Goal: Information Seeking & Learning: Learn about a topic

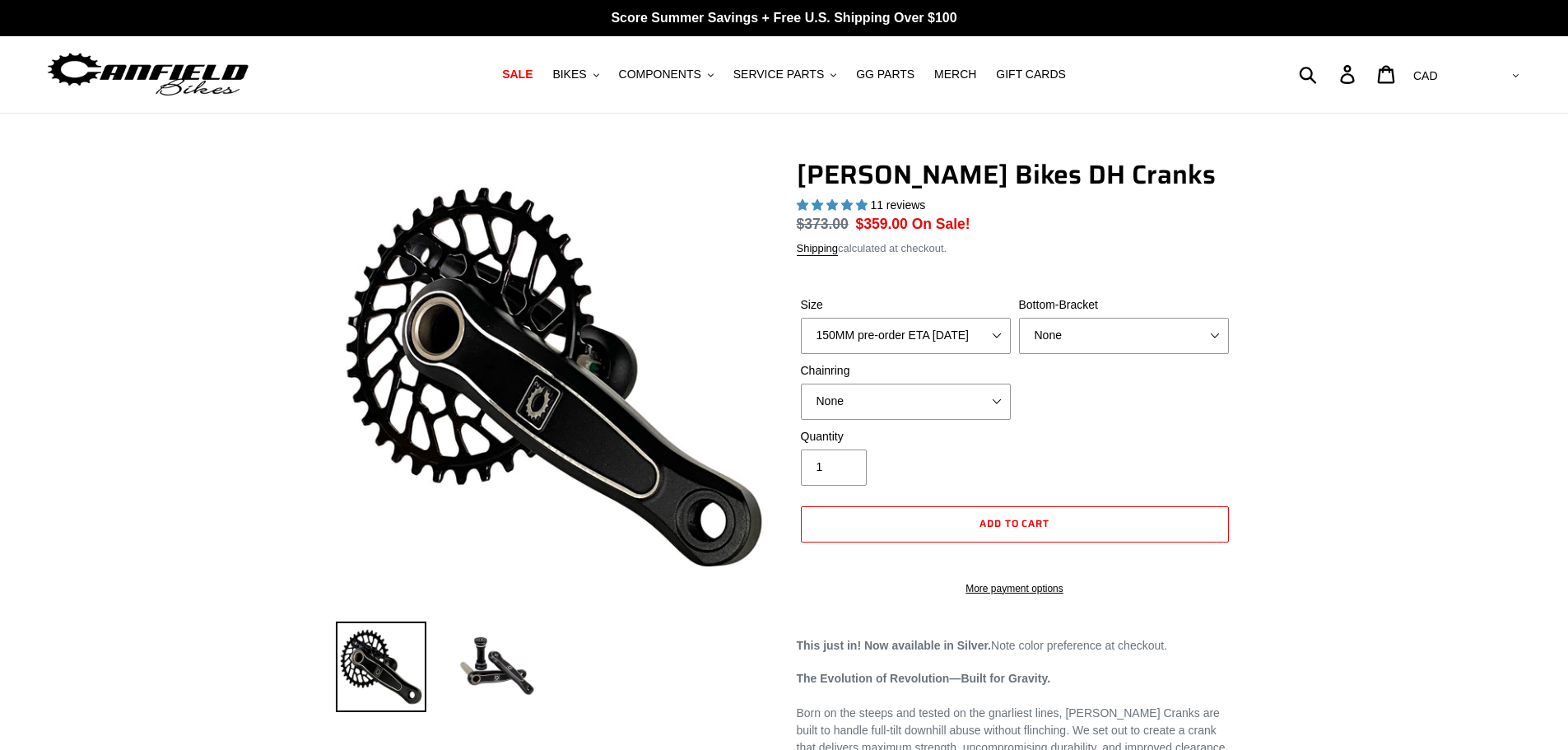
select select "highest-rating"
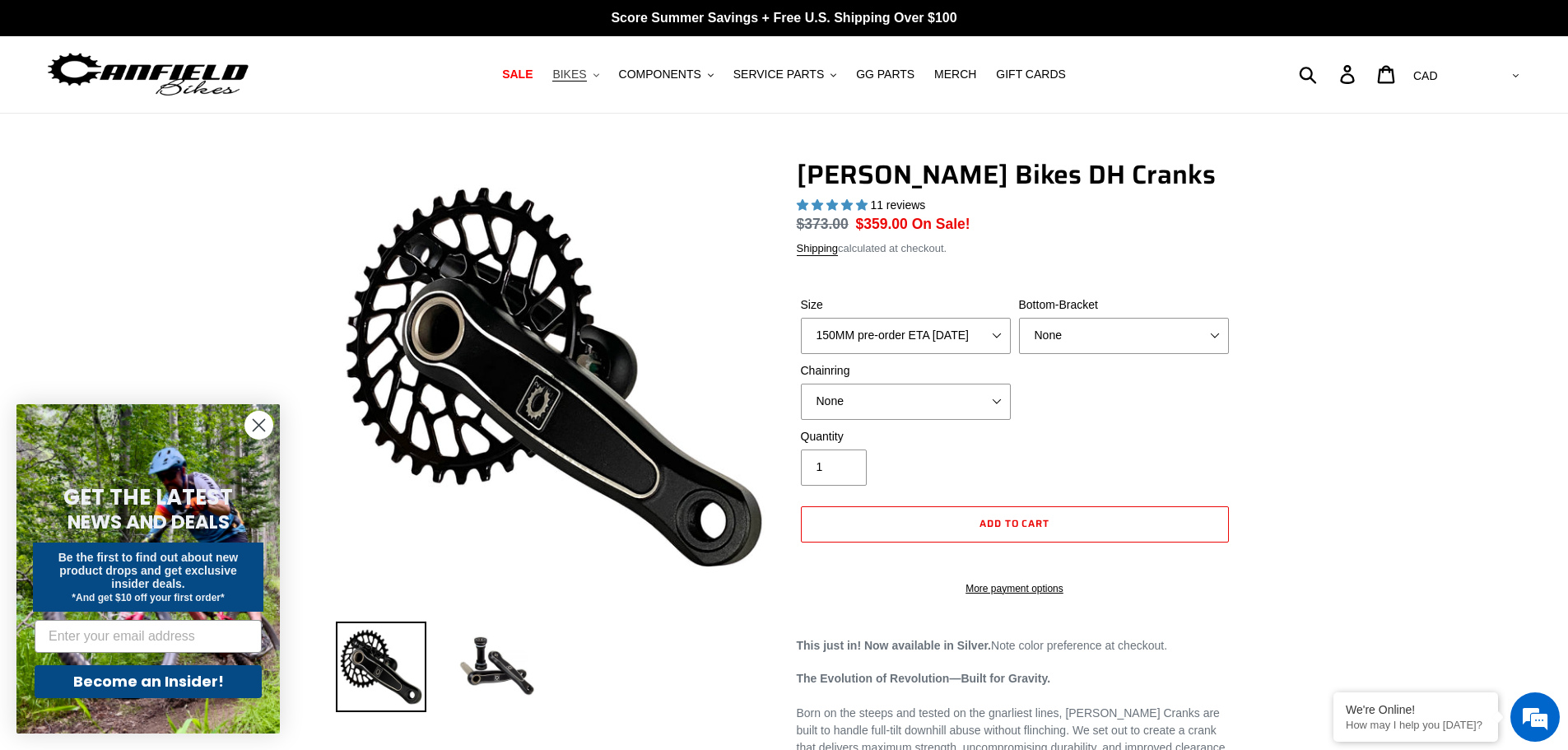
click at [586, 77] on span "BIKES" at bounding box center [569, 74] width 34 height 14
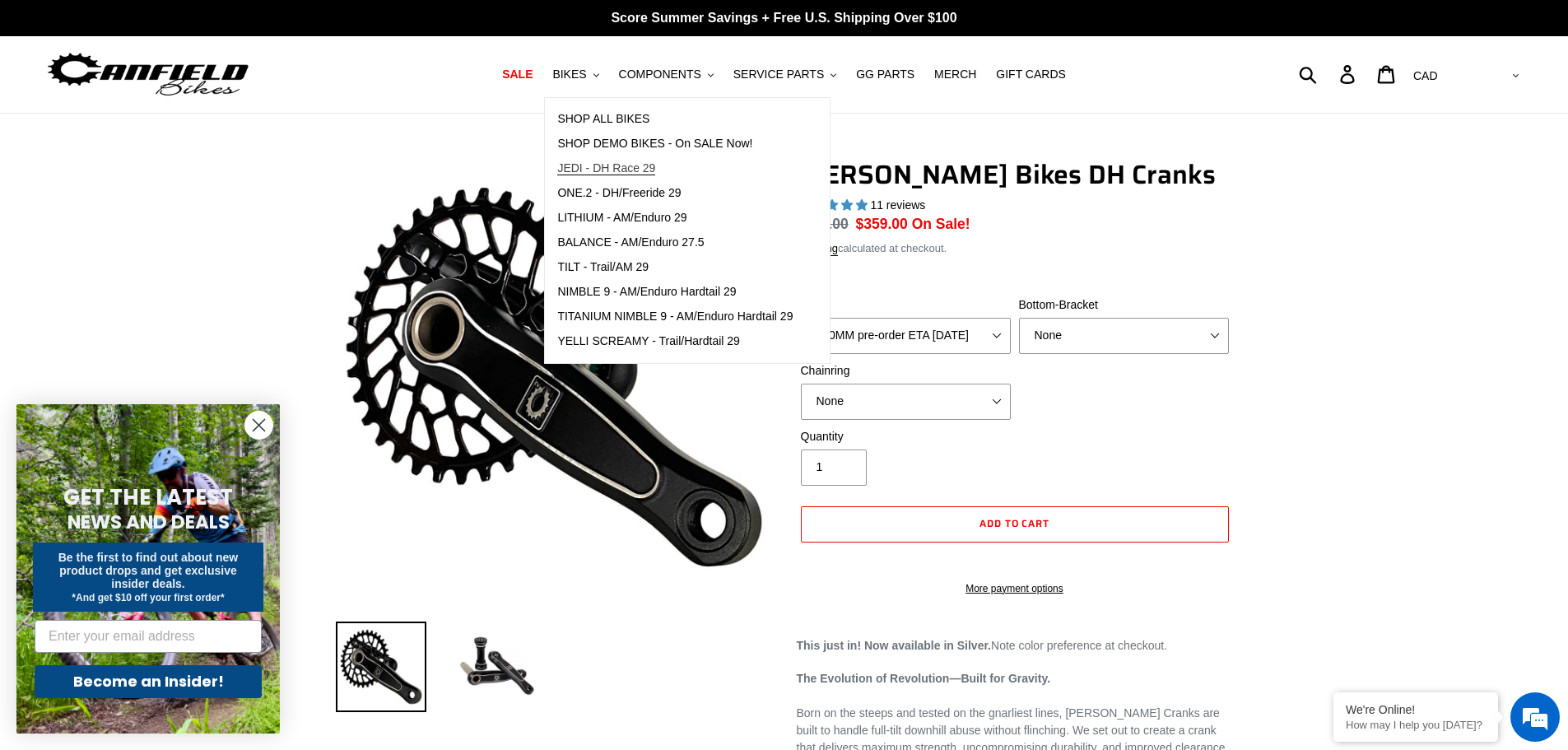
click at [638, 170] on span "JEDI - DH Race 29" at bounding box center [606, 169] width 98 height 14
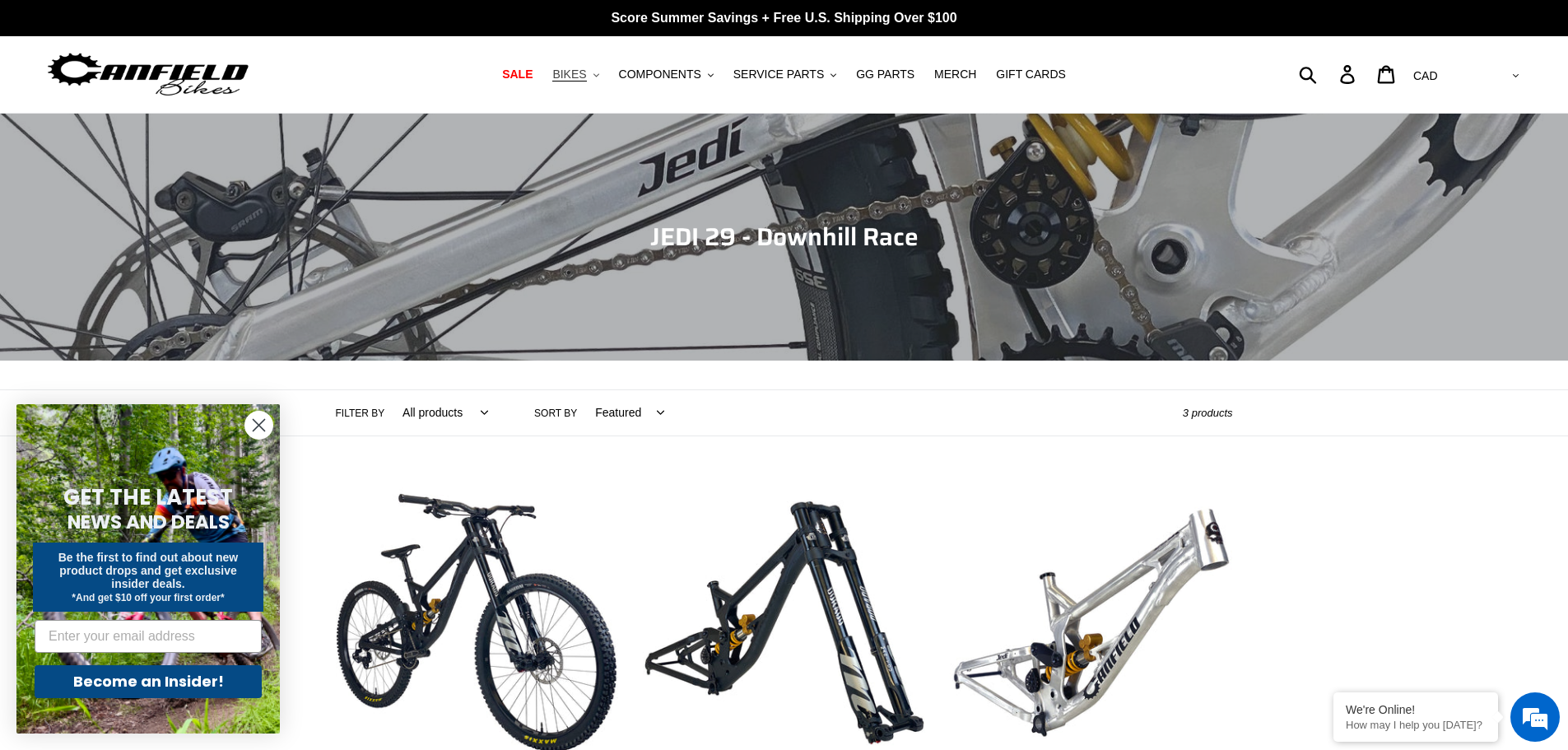
click at [586, 73] on span "BIKES" at bounding box center [569, 74] width 34 height 14
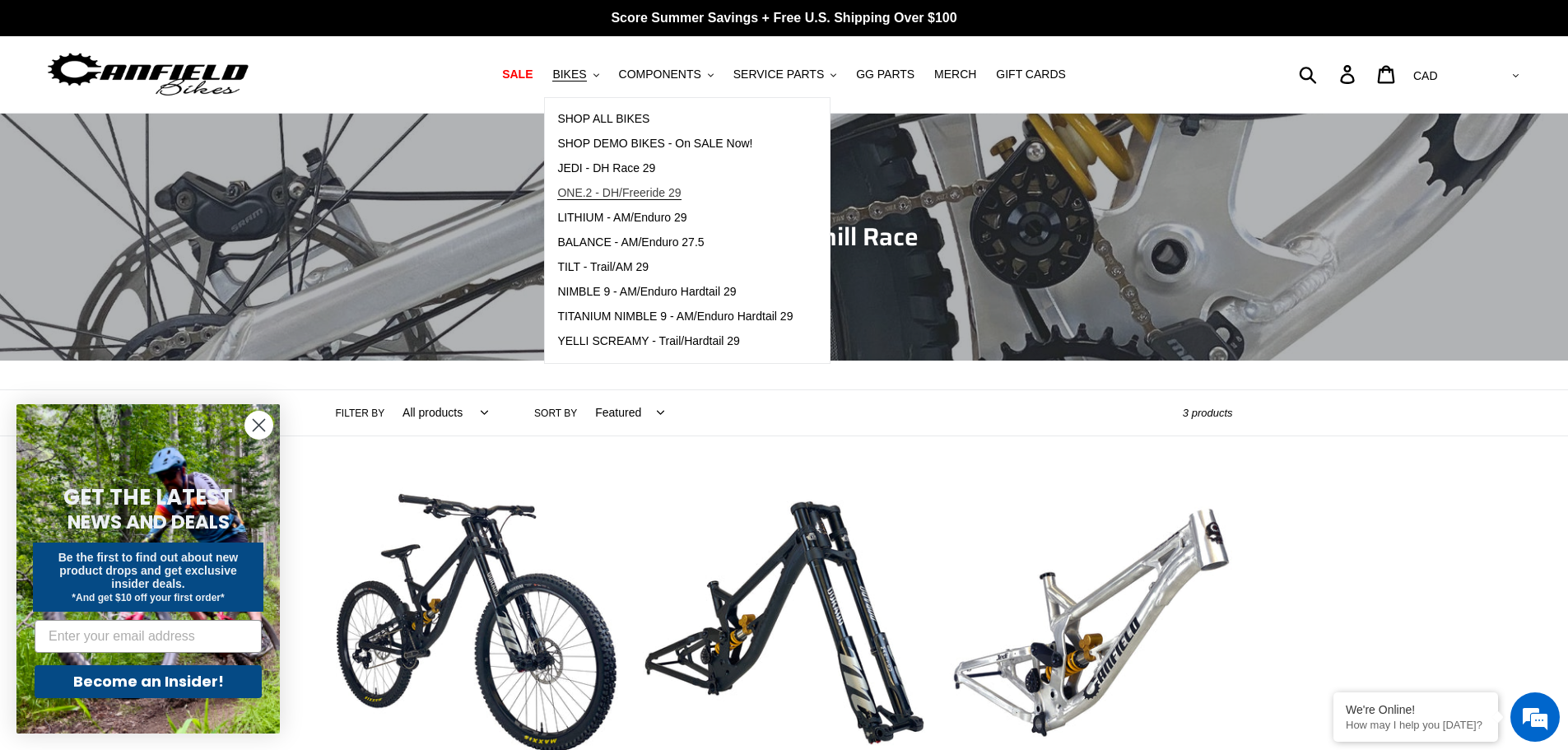
click at [587, 193] on span "ONE.2 - DH/Freeride 29" at bounding box center [619, 193] width 124 height 14
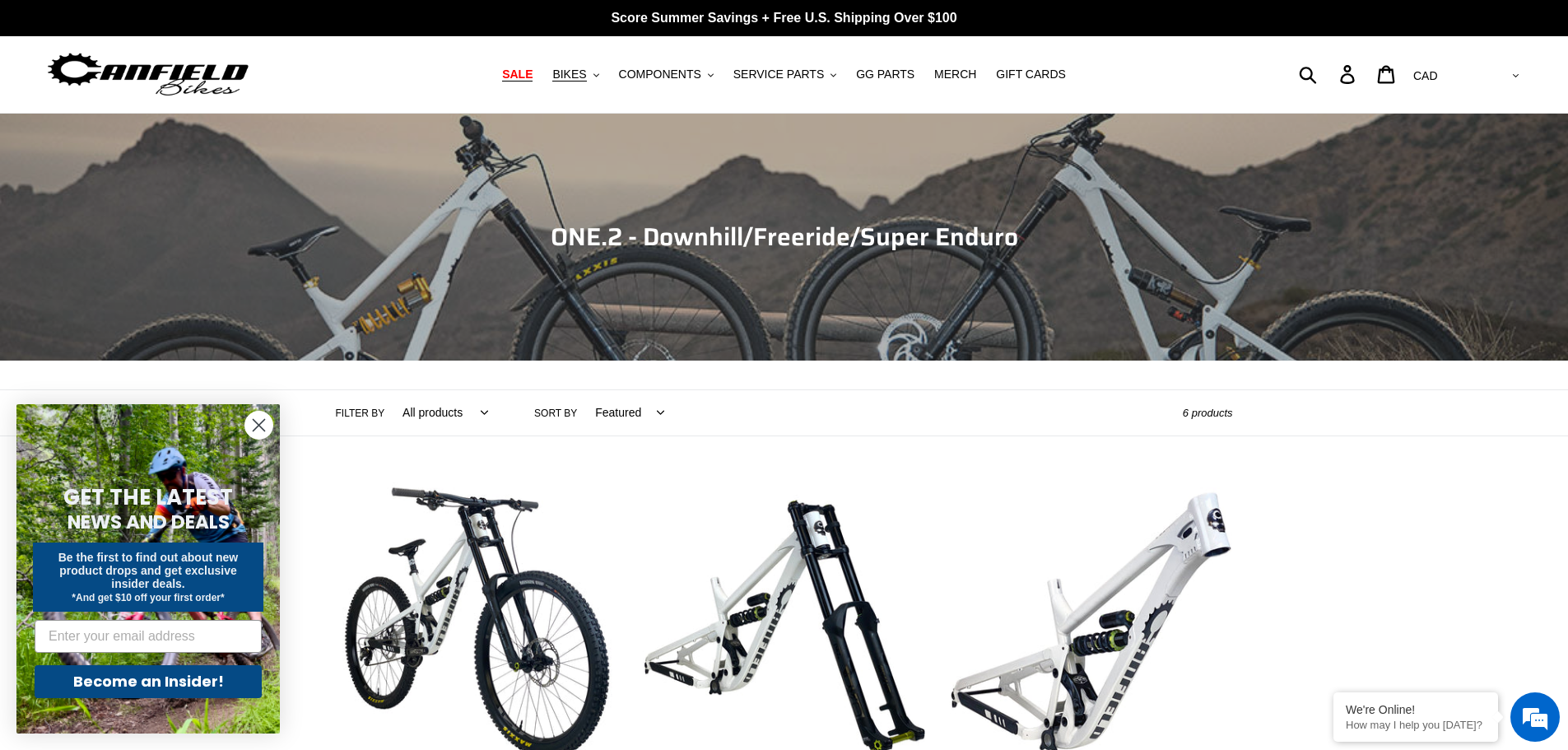
click at [530, 75] on span "SALE" at bounding box center [518, 74] width 31 height 14
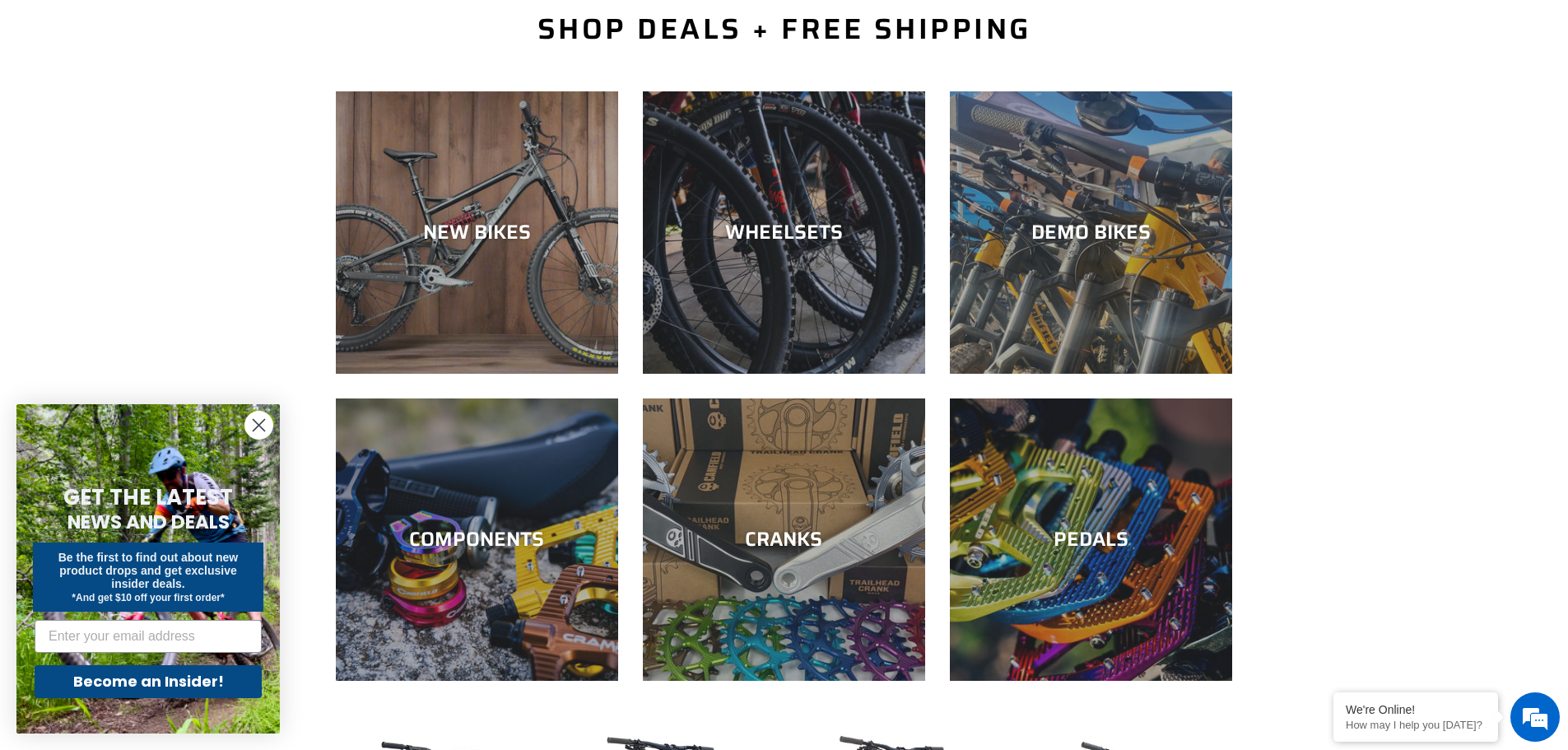
scroll to position [439, 0]
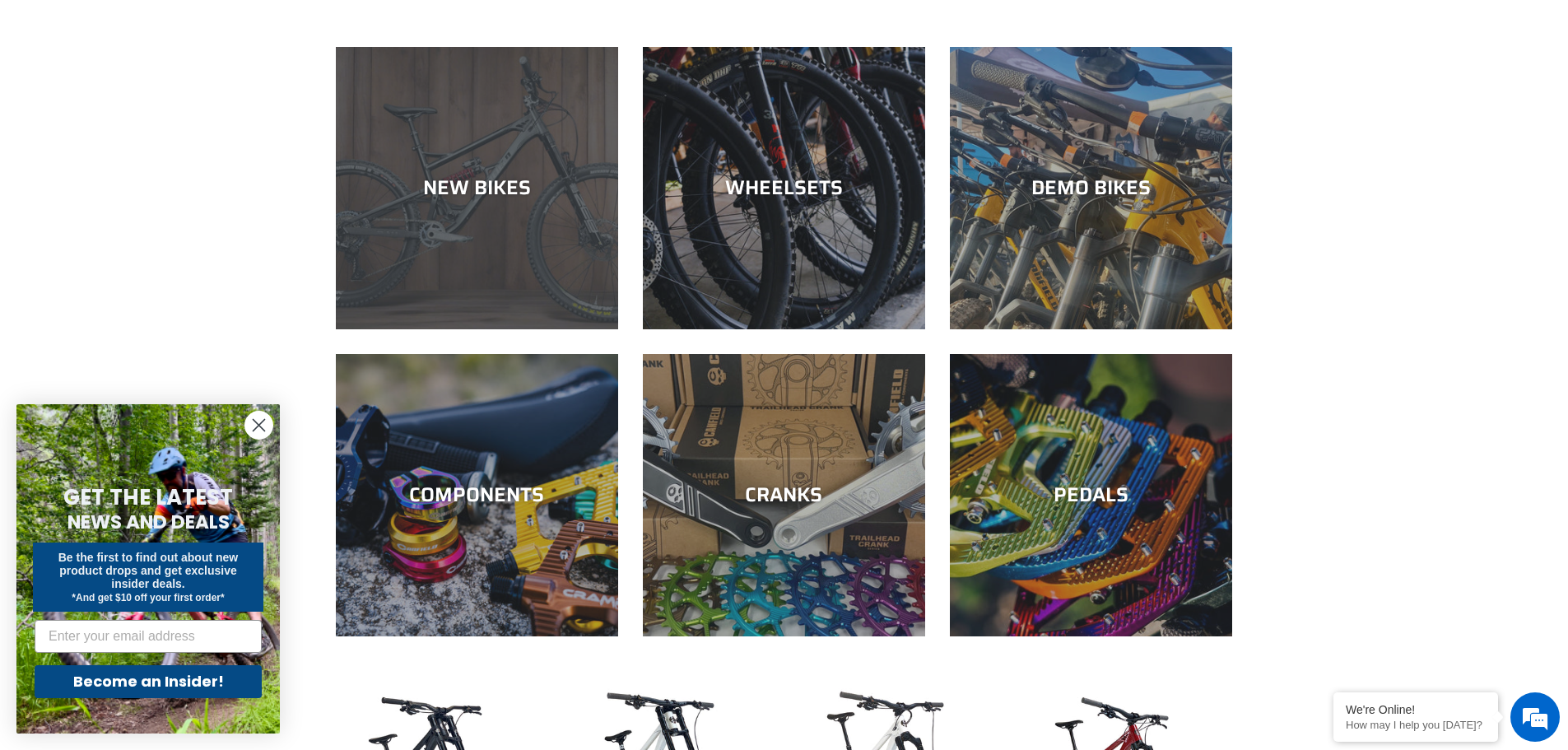
click at [542, 188] on div "NEW BIKES" at bounding box center [477, 188] width 283 height 24
